Goal: Information Seeking & Learning: Learn about a topic

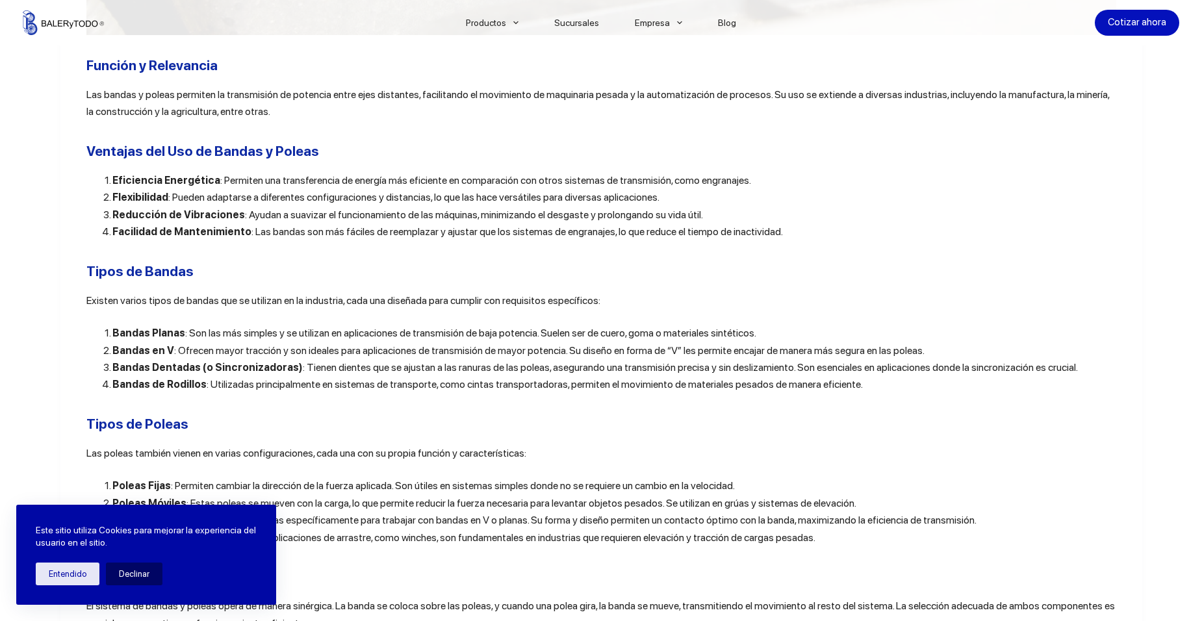
scroll to position [1235, 0]
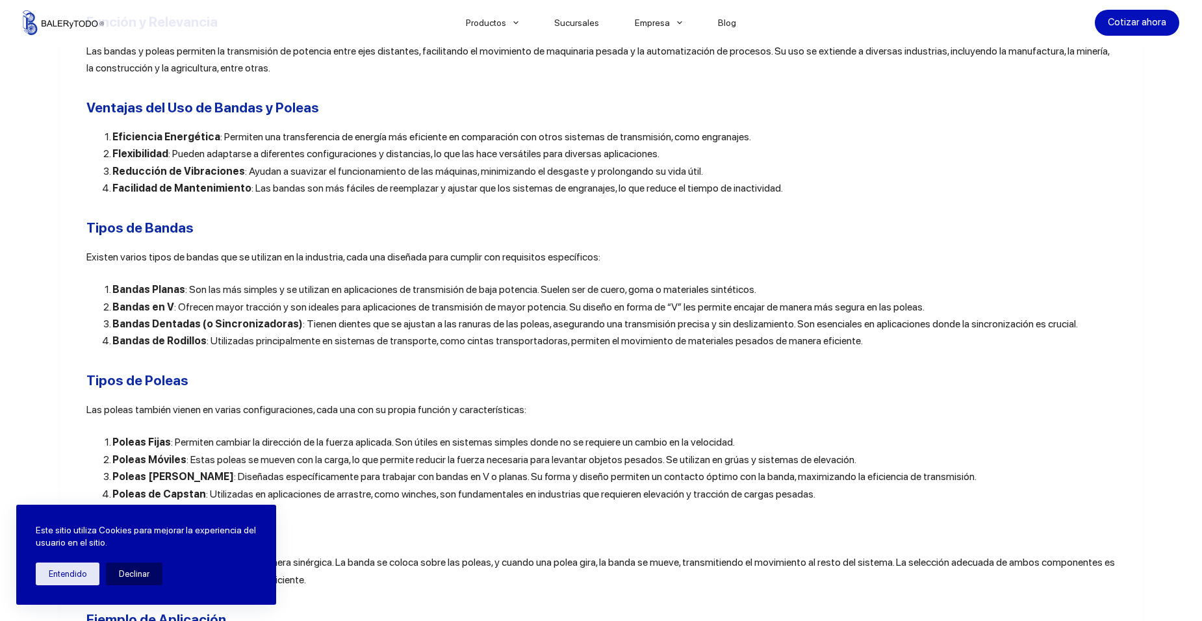
click at [489, 367] on div "Las bandas y poleas industriales son componentes esenciales en una amplia varie…" at bounding box center [601, 175] width 1030 height 1840
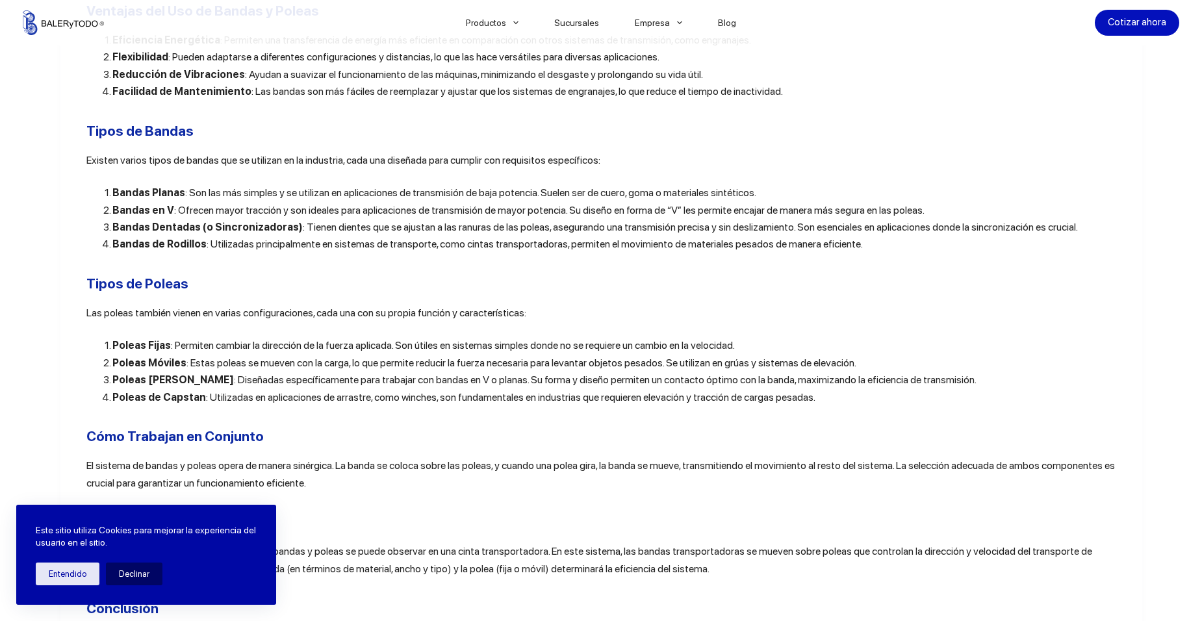
scroll to position [1332, 0]
click at [384, 140] on h2 "Tipos de Bandas" at bounding box center [601, 130] width 1030 height 21
drag, startPoint x: 877, startPoint y: 190, endPoint x: 877, endPoint y: 200, distance: 10.4
click at [877, 190] on li "Bandas Planas : Son las más simples y se utilizan en aplicaciones de transmisió…" at bounding box center [614, 192] width 1004 height 17
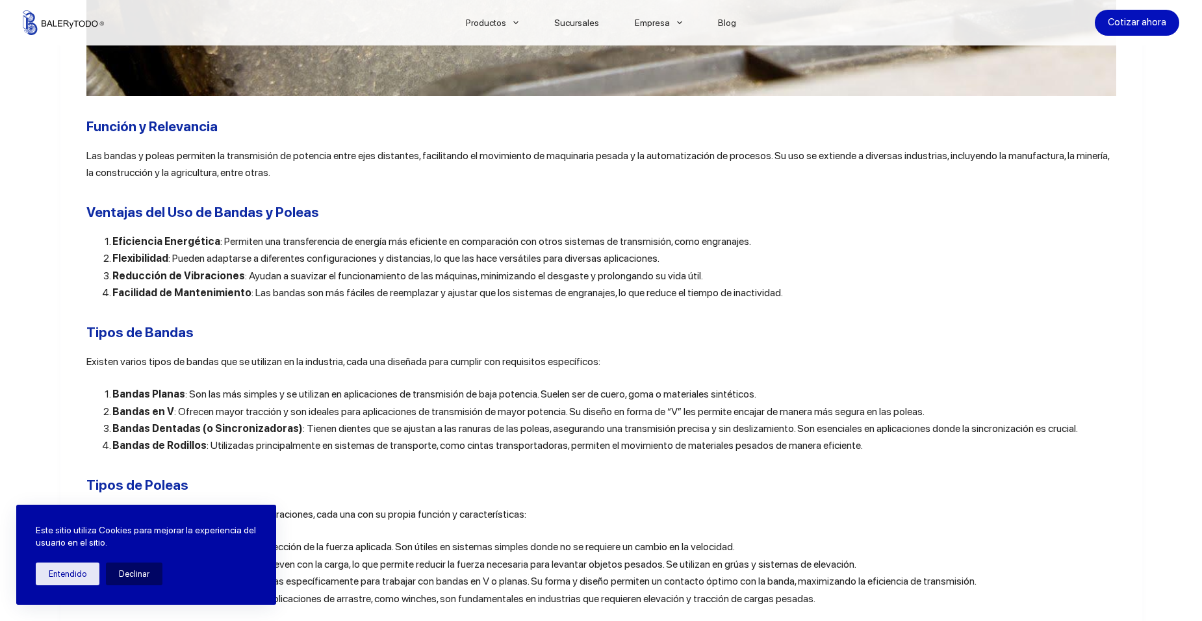
scroll to position [1202, 0]
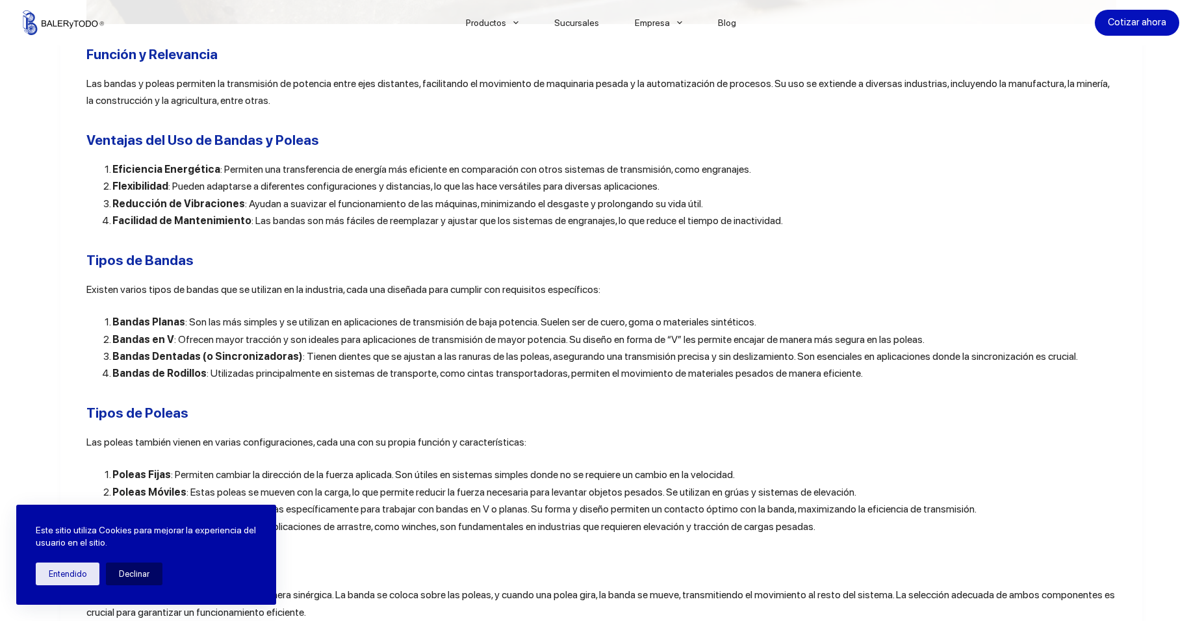
click at [207, 122] on div "Las bandas y poleas industriales son componentes esenciales en una amplia varie…" at bounding box center [601, 207] width 1030 height 1840
click at [246, 161] on div "Las bandas y poleas industriales son componentes esenciales en una amplia varie…" at bounding box center [601, 207] width 1030 height 1840
click at [261, 146] on b "Ventajas del Uso de Bandas y Poleas" at bounding box center [202, 140] width 233 height 16
drag, startPoint x: 314, startPoint y: 142, endPoint x: 78, endPoint y: 155, distance: 236.2
click at [78, 155] on article "Compartir Las bandas y poleas industriales son componentes esenciales en una am…" at bounding box center [601, 207] width 1082 height 2052
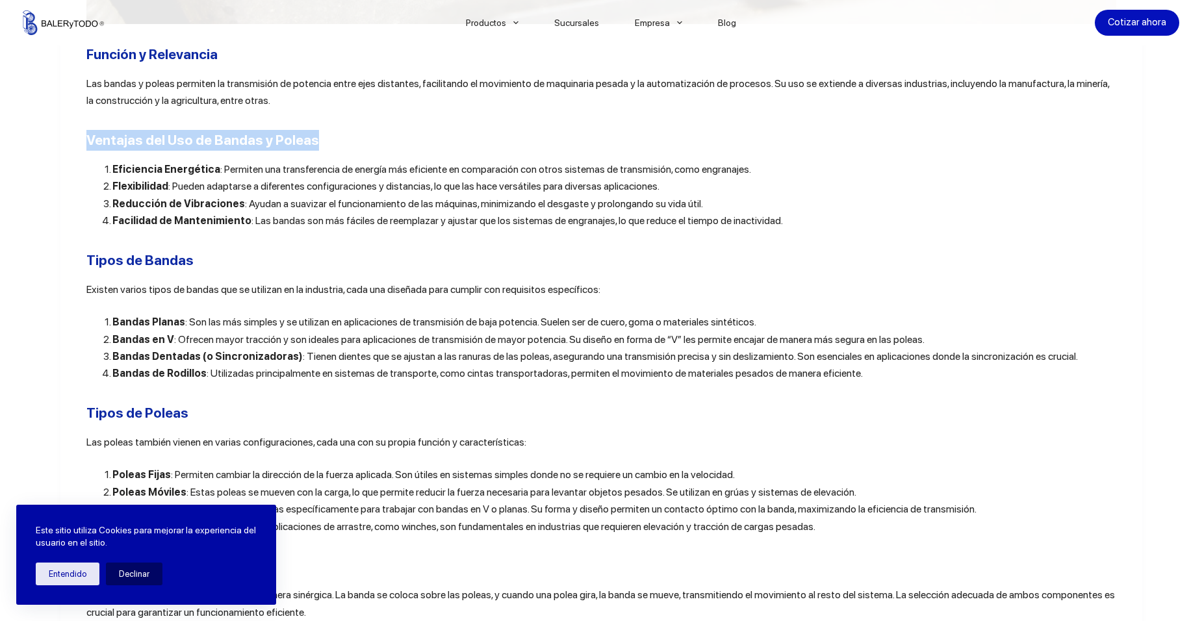
drag, startPoint x: 78, startPoint y: 155, endPoint x: 83, endPoint y: 148, distance: 7.9
click at [83, 148] on article "Compartir Las bandas y poleas industriales son componentes esenciales en una am…" at bounding box center [601, 207] width 1082 height 2052
click at [335, 129] on div "Las bandas y poleas industriales son componentes esenciales en una amplia varie…" at bounding box center [601, 207] width 1030 height 1840
click at [87, 171] on ol "Eficiencia Energética : Permiten una transferencia de energía más eficiente en …" at bounding box center [601, 195] width 1030 height 69
click at [86, 146] on b "Ventajas del Uso de Bandas y Poleas" at bounding box center [202, 140] width 233 height 16
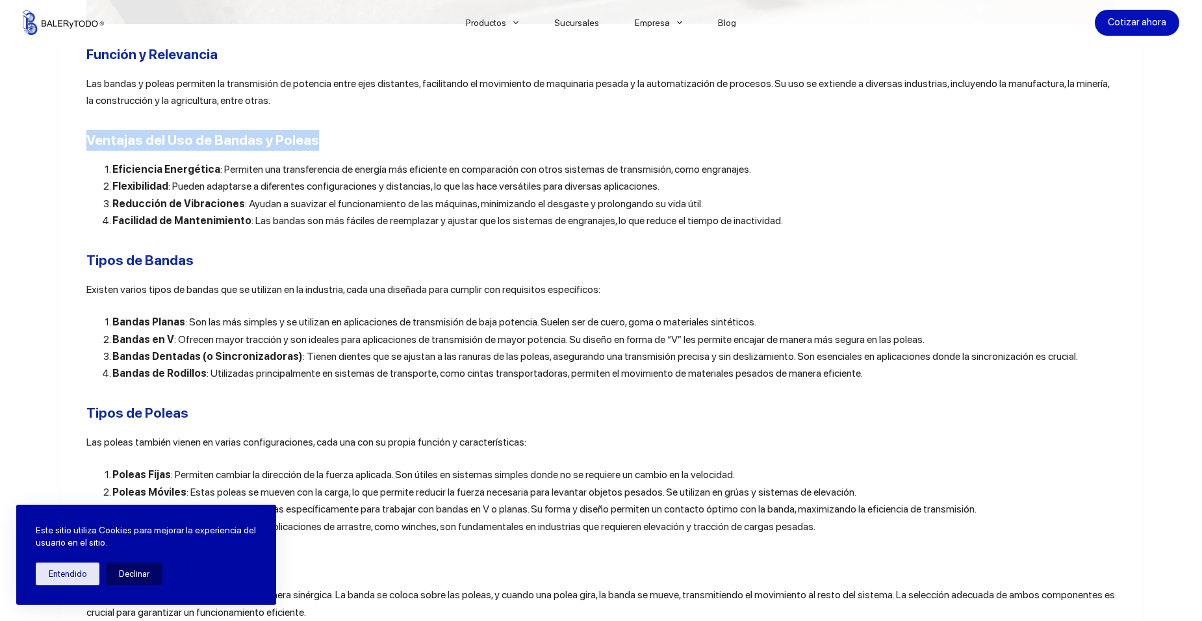
drag, startPoint x: 84, startPoint y: 147, endPoint x: 322, endPoint y: 147, distance: 237.8
click at [322, 147] on h2 "Ventajas del Uso de Bandas y Poleas" at bounding box center [601, 140] width 1030 height 21
copy b "Ventajas del Uso de Bandas y Poleas"
click at [98, 174] on ol "Eficiencia Energética : Permiten una transferencia de energía más eficiente en …" at bounding box center [601, 195] width 1030 height 69
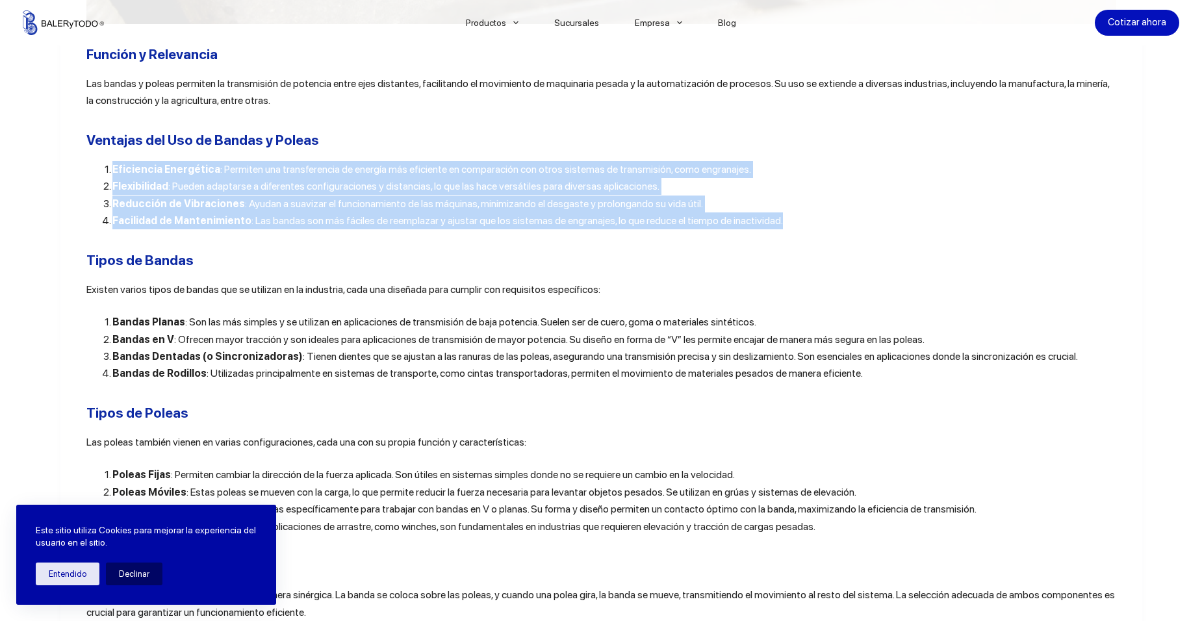
drag, startPoint x: 101, startPoint y: 175, endPoint x: 778, endPoint y: 225, distance: 679.0
click at [778, 225] on ol "Eficiencia Energética : Permiten una transferencia de energía más eficiente en …" at bounding box center [601, 195] width 1030 height 69
copy ol "Eficiencia Energética : Permiten una transferencia de energía más eficiente en …"
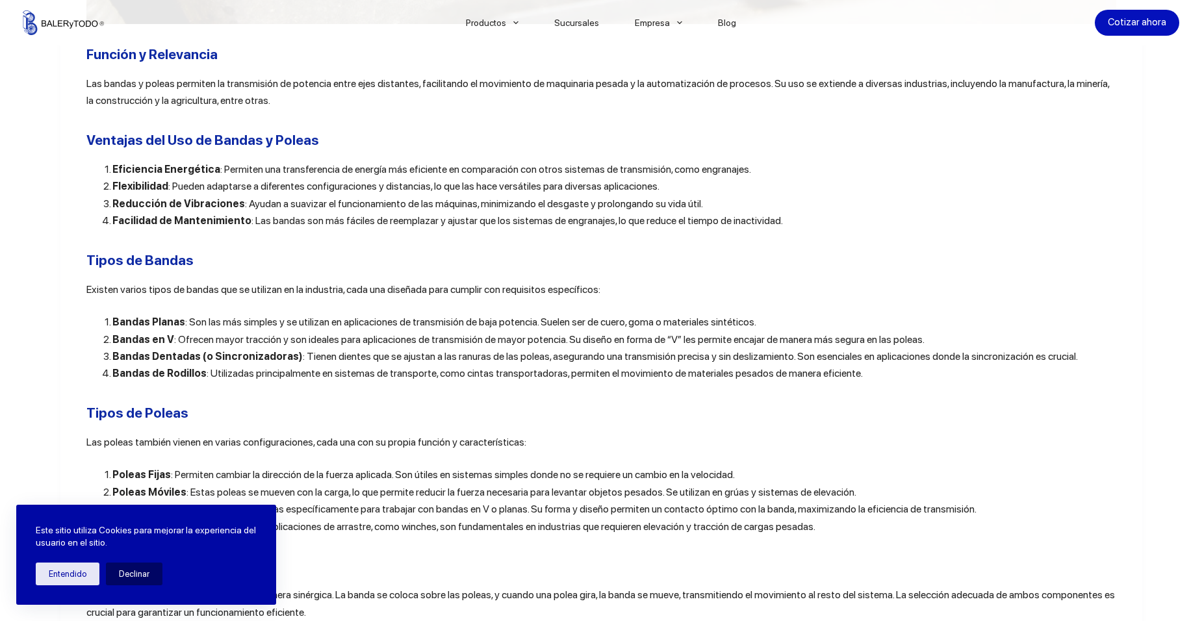
click at [86, 292] on span "Existen varios tipos de bandas que se utilizan en la industria, cada una diseña…" at bounding box center [343, 289] width 514 height 12
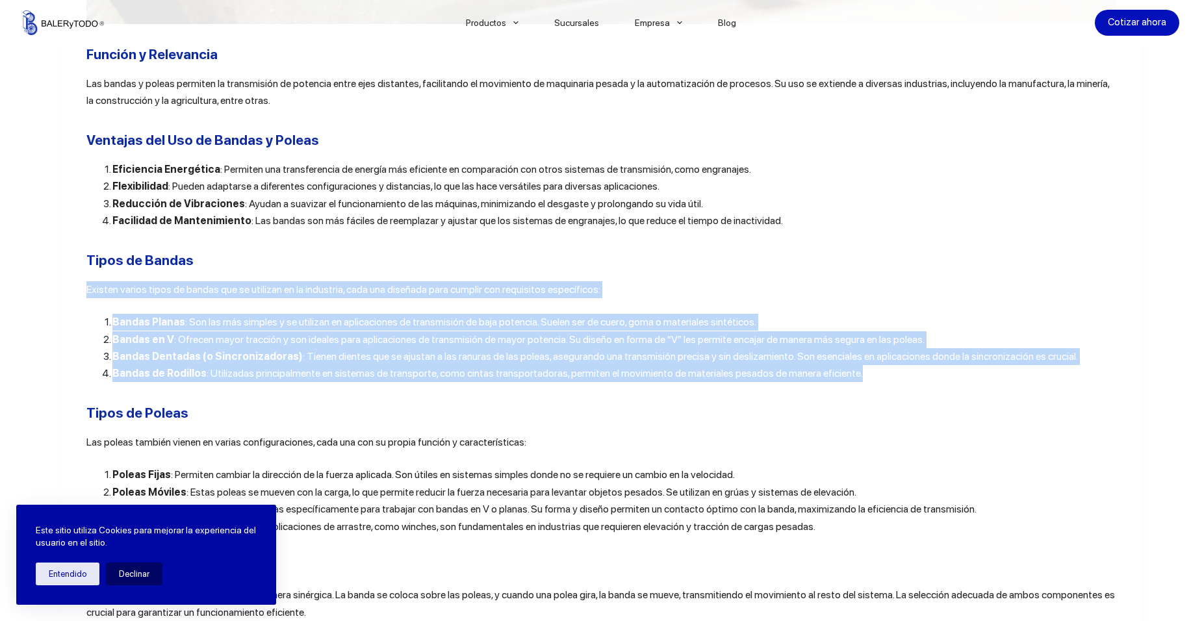
drag, startPoint x: 81, startPoint y: 292, endPoint x: 855, endPoint y: 384, distance: 779.4
click at [855, 384] on div "Las bandas y poleas industriales son componentes esenciales en una amplia varie…" at bounding box center [601, 207] width 1030 height 1840
copy div "Existen varios tipos de bandas que se utilizan en la industria, cada una diseña…"
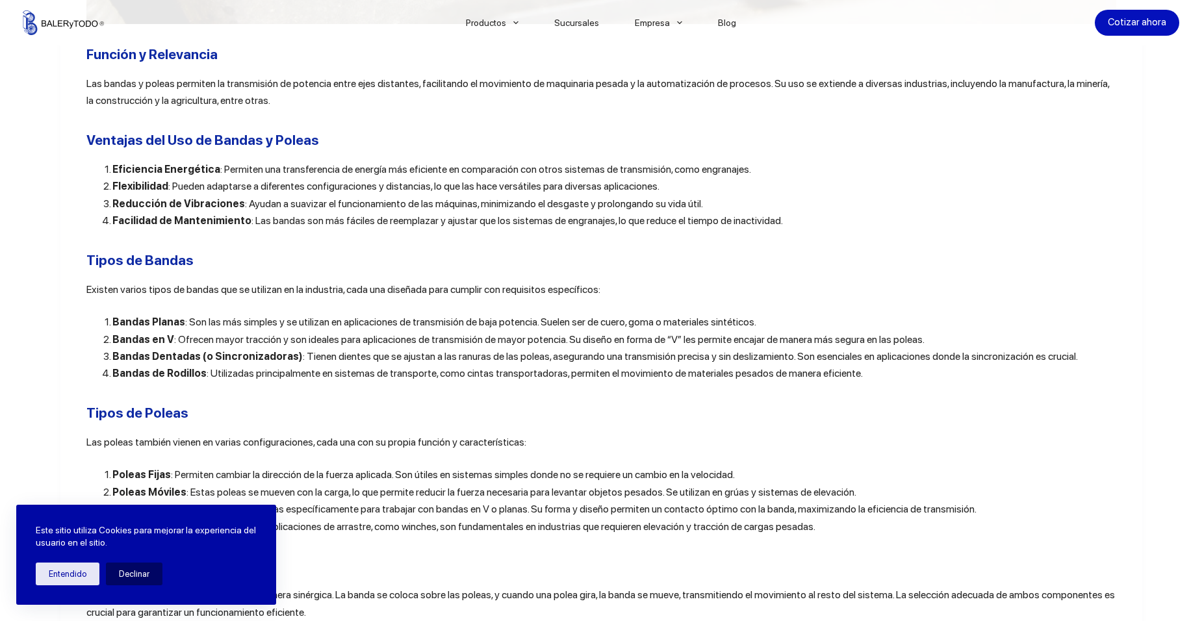
click at [115, 405] on div "Las bandas y poleas industriales son componentes esenciales en una amplia varie…" at bounding box center [601, 207] width 1030 height 1840
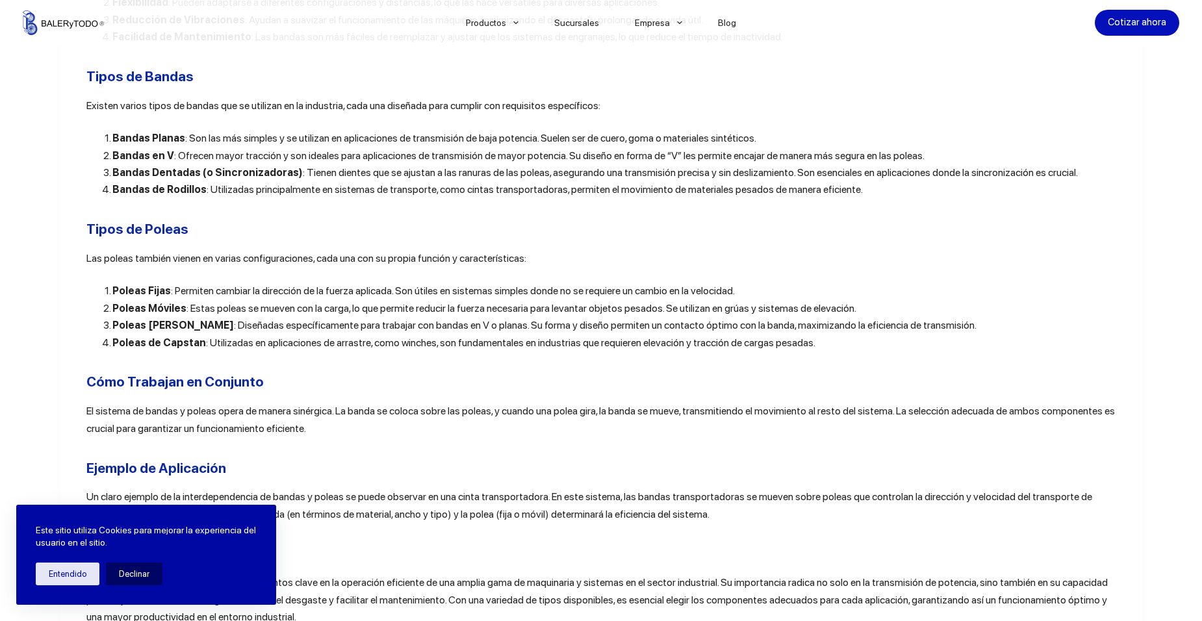
scroll to position [1397, 0]
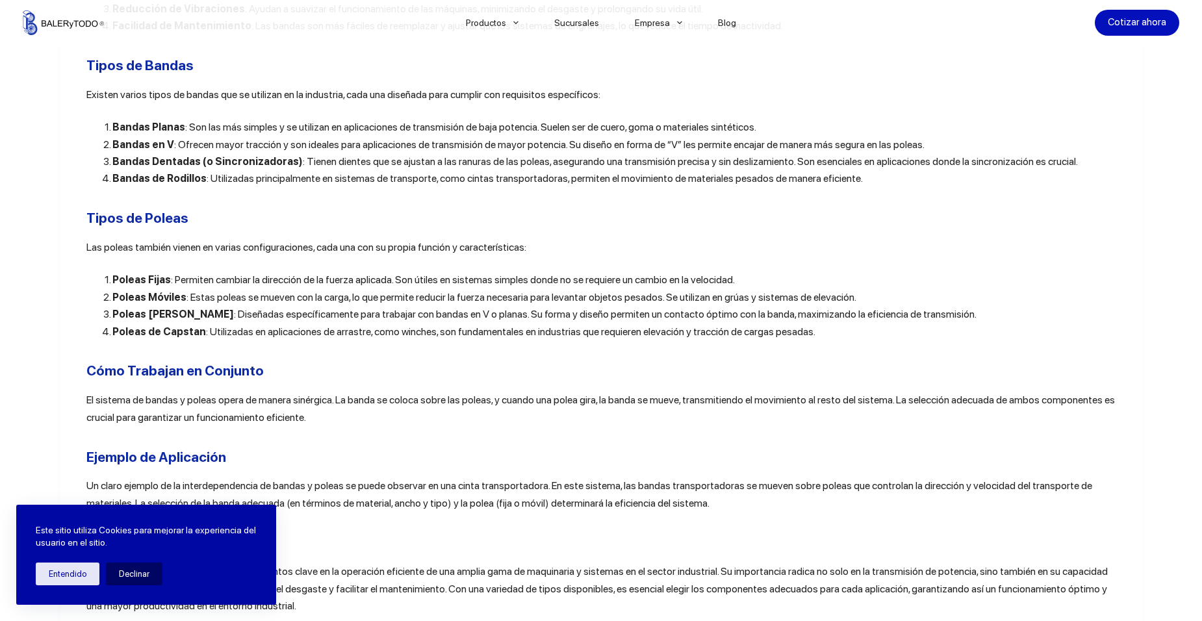
click at [86, 249] on span "Las poleas también vienen en varias configuraciones, cada una con su propia fun…" at bounding box center [306, 247] width 440 height 12
click at [79, 216] on article "Compartir Las bandas y poleas industriales son componentes esenciales en una am…" at bounding box center [601, 12] width 1082 height 2052
click at [81, 255] on article "Compartir Las bandas y poleas industriales son componentes esenciales en una am…" at bounding box center [601, 12] width 1082 height 2052
click at [87, 253] on span "Las poleas también vienen en varias configuraciones, cada una con su propia fun…" at bounding box center [306, 247] width 440 height 12
click at [86, 251] on span "Las poleas también vienen en varias configuraciones, cada una con su propia fun…" at bounding box center [306, 247] width 440 height 12
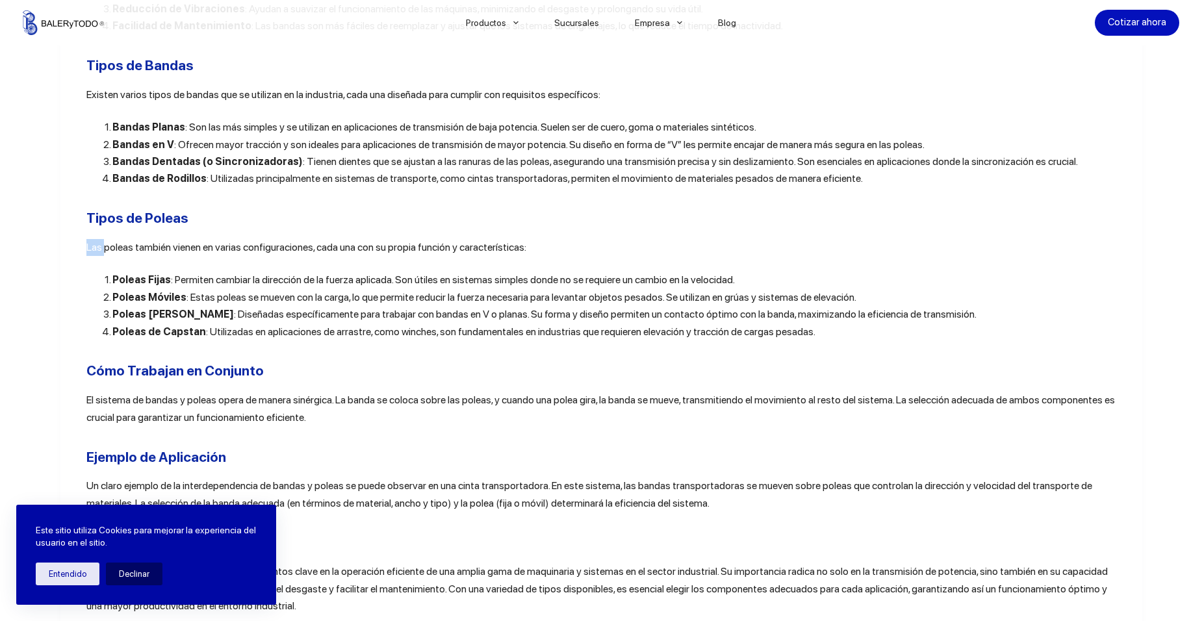
click at [86, 252] on span "Las poleas también vienen en varias configuraciones, cada una con su propia fun…" at bounding box center [306, 247] width 440 height 12
click at [125, 267] on div "Las bandas y poleas industriales son componentes esenciales en una amplia varie…" at bounding box center [601, 12] width 1030 height 1840
click at [86, 252] on span "Las poleas también vienen en varias configuraciones, cada una con su propia fun…" at bounding box center [306, 247] width 440 height 12
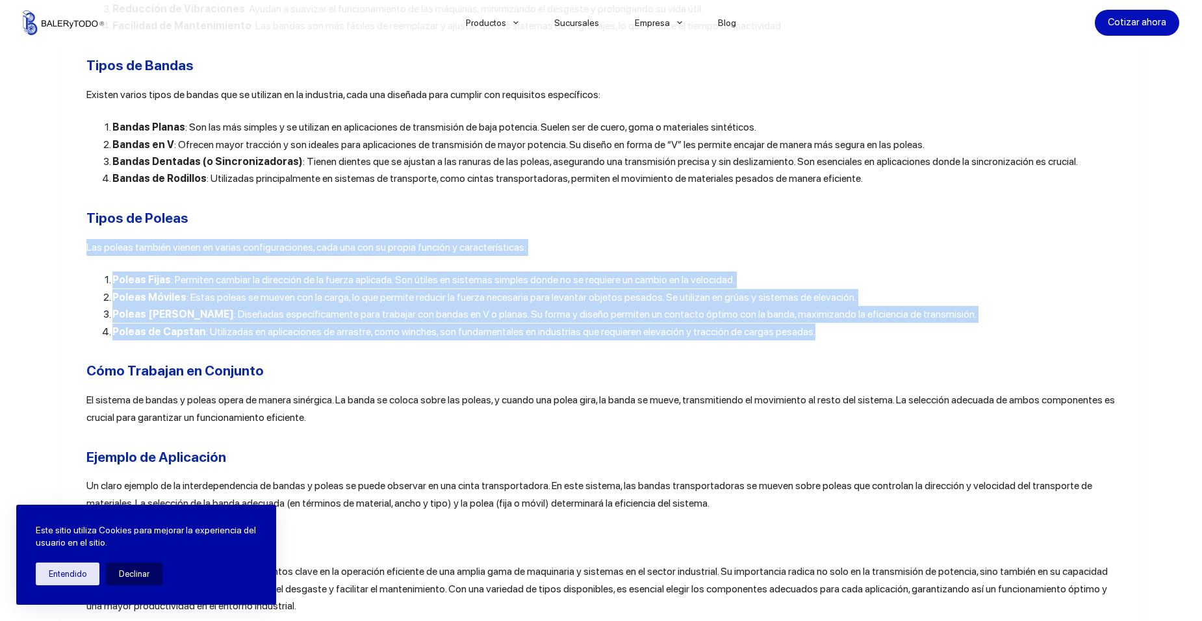
drag, startPoint x: 84, startPoint y: 256, endPoint x: 845, endPoint y: 340, distance: 765.6
click at [845, 340] on div "Las bandas y poleas industriales son componentes esenciales en una amplia varie…" at bounding box center [601, 12] width 1030 height 1840
copy div "Las poleas también vienen en varias configuraciones, cada una con su propia fun…"
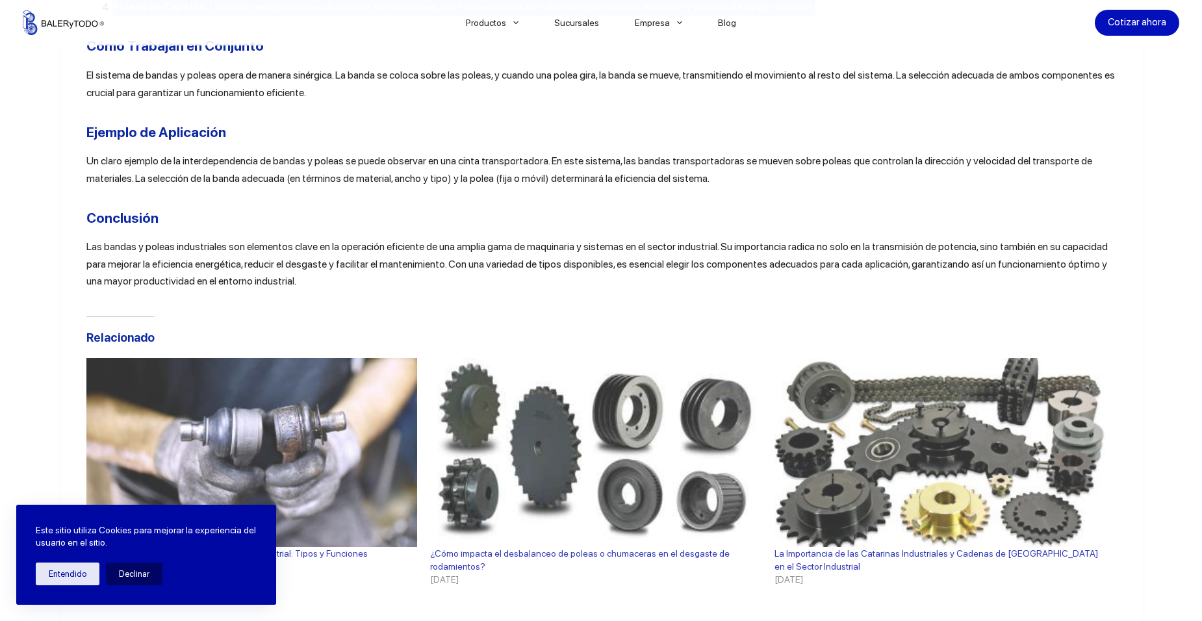
scroll to position [1462, 0]
